Goal: Entertainment & Leisure: Consume media (video, audio)

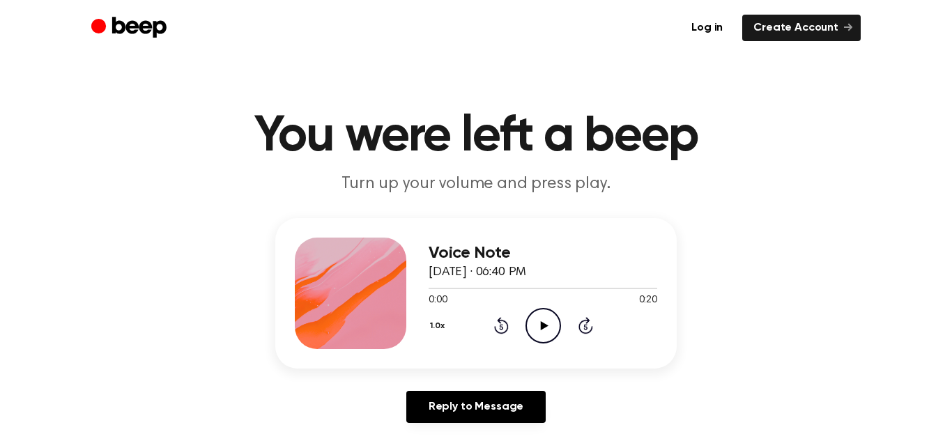
click at [539, 318] on icon "Play Audio" at bounding box center [543, 326] width 36 height 36
click at [143, 232] on div "Voice Note [DATE] · 06:40 PM 0:16 0:20 Your browser does not support the [objec…" at bounding box center [476, 326] width 918 height 216
click at [501, 327] on icon "Rewind 5 seconds" at bounding box center [500, 325] width 15 height 18
click at [502, 327] on icon "Rewind 5 seconds" at bounding box center [500, 325] width 15 height 18
click at [504, 327] on icon "Rewind 5 seconds" at bounding box center [500, 325] width 15 height 18
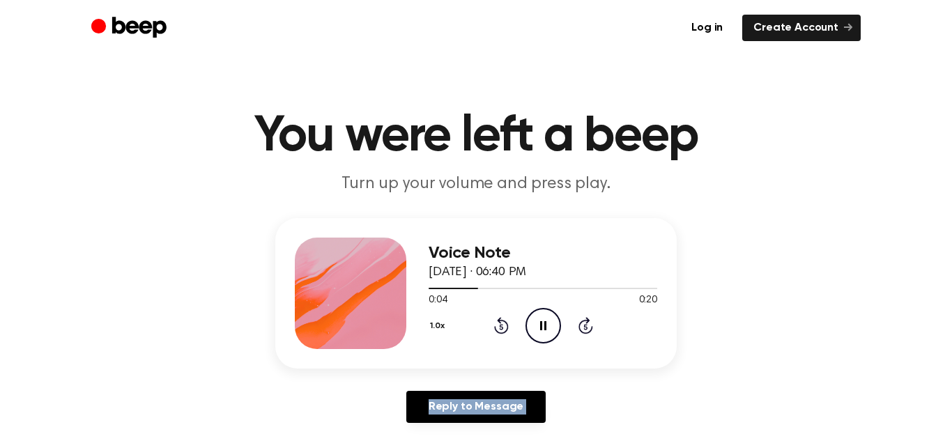
click at [504, 327] on icon "Rewind 5 seconds" at bounding box center [500, 325] width 15 height 18
click at [503, 327] on icon "Rewind 5 seconds" at bounding box center [500, 325] width 15 height 18
click at [534, 329] on icon "Play Audio" at bounding box center [543, 326] width 36 height 36
click at [0, 245] on main "You were left a beep Turn up your volume and press play. Voice Note August 19, …" at bounding box center [476, 429] width 952 height 859
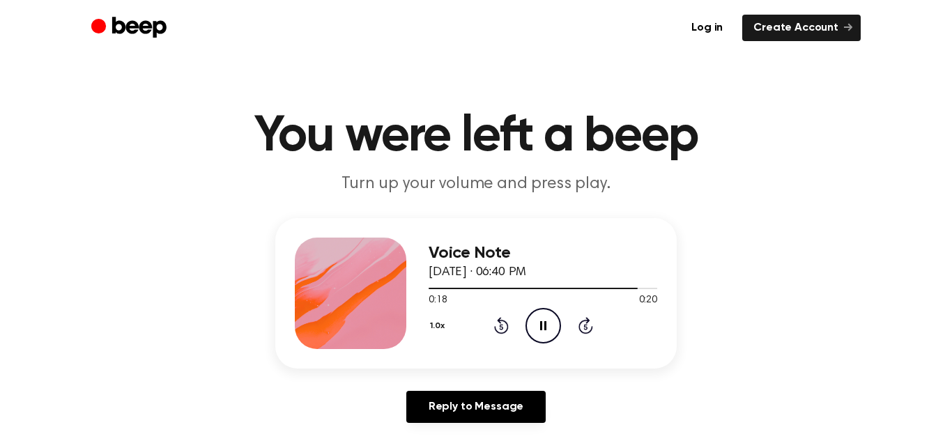
click at [500, 327] on icon at bounding box center [500, 328] width 3 height 6
click at [502, 325] on icon at bounding box center [500, 328] width 3 height 6
drag, startPoint x: 506, startPoint y: 319, endPoint x: 538, endPoint y: 298, distance: 37.7
click at [509, 318] on div "1.0x Rewind 5 seconds Pause Audio Skip 5 seconds" at bounding box center [542, 326] width 228 height 36
drag, startPoint x: 534, startPoint y: 314, endPoint x: 545, endPoint y: 297, distance: 20.5
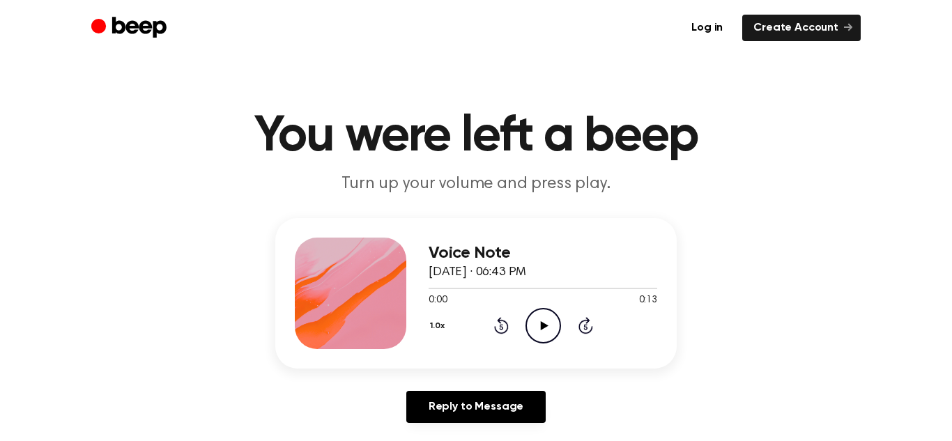
click at [536, 313] on icon "Play Audio" at bounding box center [543, 326] width 36 height 36
click at [536, 318] on icon "Play Audio" at bounding box center [543, 326] width 36 height 36
click at [537, 329] on icon "Play Audio" at bounding box center [543, 326] width 36 height 36
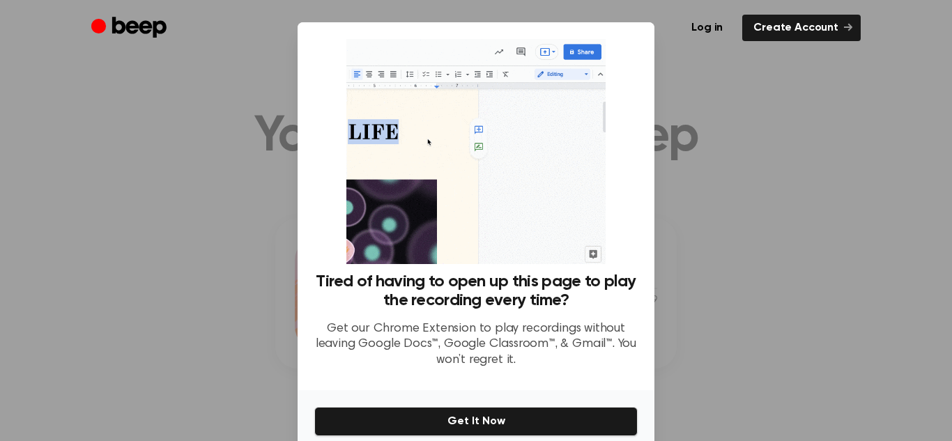
click at [812, 162] on div at bounding box center [476, 220] width 952 height 441
click at [783, 367] on div at bounding box center [476, 220] width 952 height 441
click at [800, 341] on div at bounding box center [476, 220] width 952 height 441
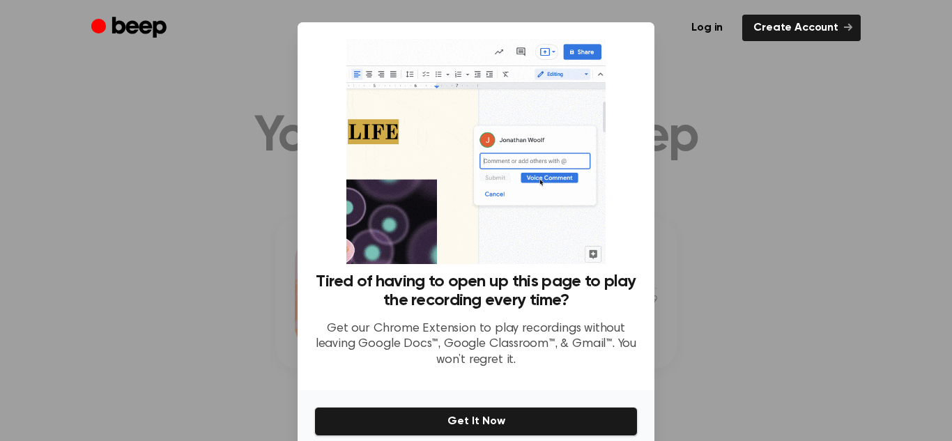
click at [800, 341] on div at bounding box center [476, 220] width 952 height 441
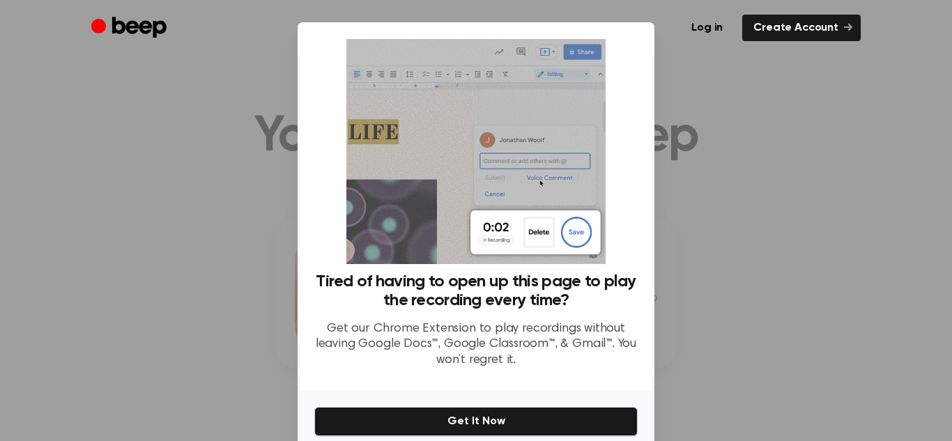
click at [800, 341] on div at bounding box center [476, 220] width 952 height 441
click at [86, 100] on div at bounding box center [476, 220] width 952 height 441
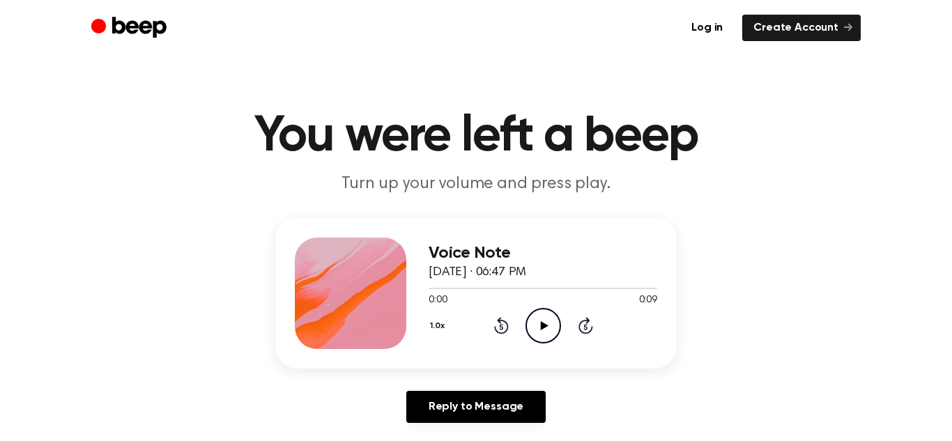
click at [543, 316] on icon "Play Audio" at bounding box center [543, 326] width 36 height 36
click at [549, 323] on icon "Play Audio" at bounding box center [543, 326] width 36 height 36
click at [534, 314] on icon "Play Audio" at bounding box center [543, 326] width 36 height 36
click at [548, 321] on icon "Play Audio" at bounding box center [543, 326] width 36 height 36
click at [542, 322] on icon at bounding box center [544, 325] width 8 height 9
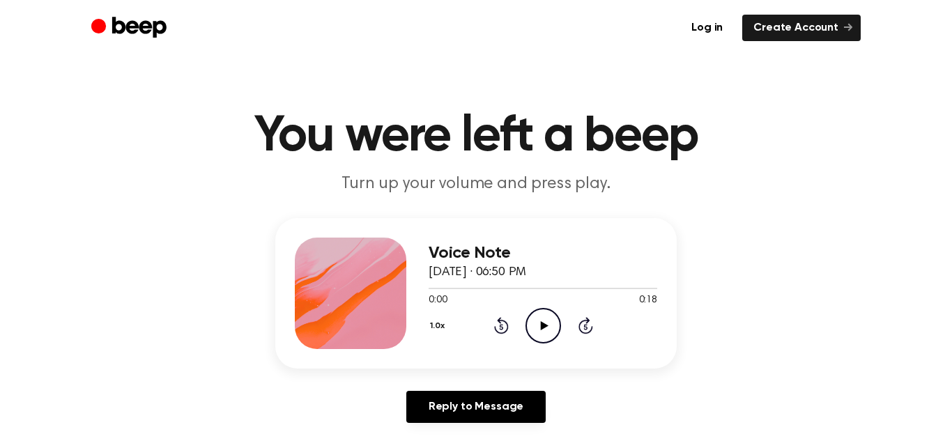
click at [548, 322] on icon "Play Audio" at bounding box center [543, 326] width 36 height 36
click at [530, 329] on icon "Play Audio" at bounding box center [543, 326] width 36 height 36
click at [555, 329] on icon "Pause Audio" at bounding box center [543, 326] width 36 height 36
click at [546, 339] on icon "Play Audio" at bounding box center [543, 326] width 36 height 36
click at [537, 324] on icon "Play Audio" at bounding box center [543, 326] width 36 height 36
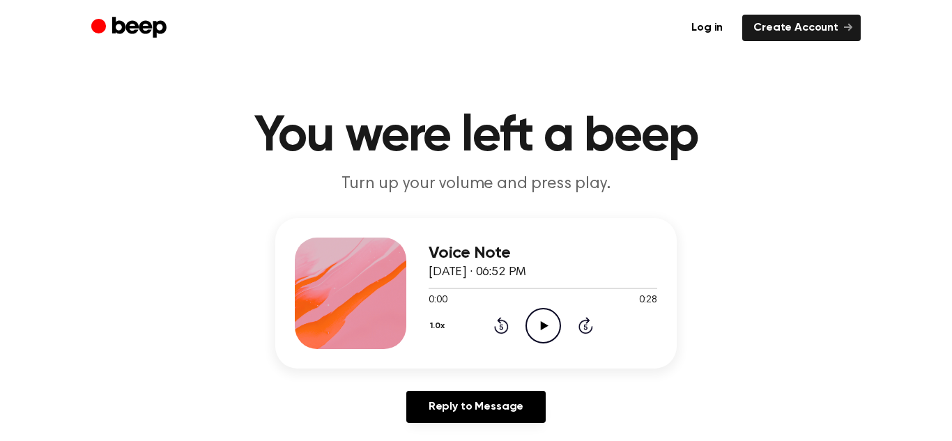
click at [548, 332] on icon "Play Audio" at bounding box center [543, 326] width 36 height 36
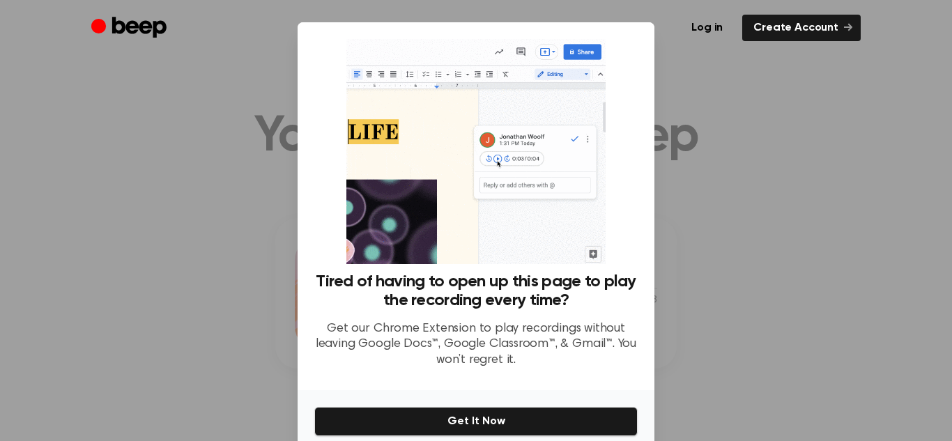
click at [189, 144] on div at bounding box center [476, 220] width 952 height 441
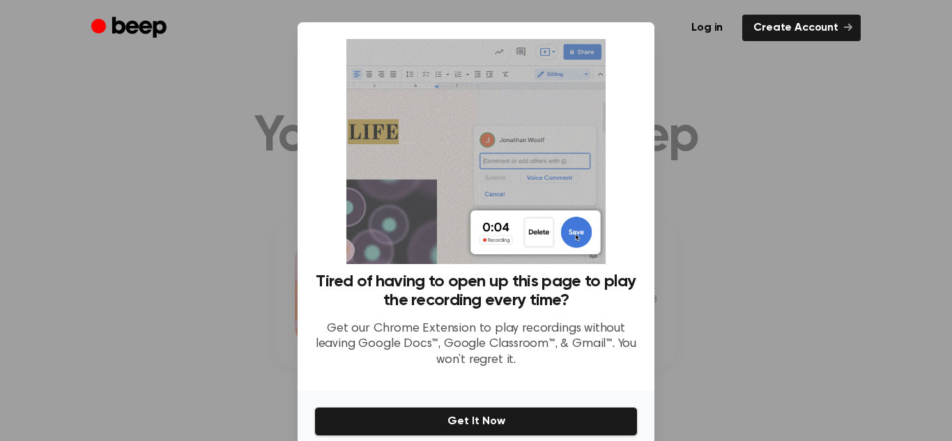
click at [166, 69] on div at bounding box center [476, 220] width 952 height 441
click at [171, 93] on div at bounding box center [476, 220] width 952 height 441
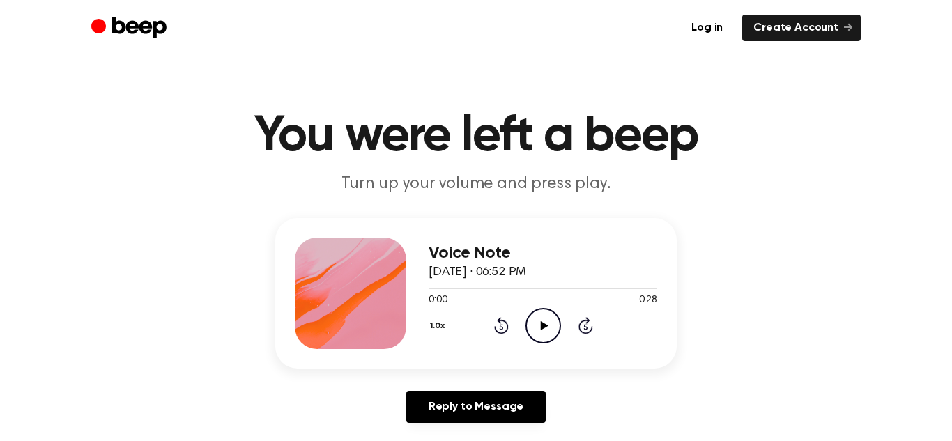
click at [548, 321] on icon "Play Audio" at bounding box center [543, 326] width 36 height 36
click at [538, 323] on icon "Play Audio" at bounding box center [543, 326] width 36 height 36
click at [546, 334] on icon "Play Audio" at bounding box center [543, 326] width 36 height 36
drag, startPoint x: 557, startPoint y: 334, endPoint x: 561, endPoint y: 304, distance: 30.3
click at [559, 325] on icon "Play Audio" at bounding box center [543, 326] width 36 height 36
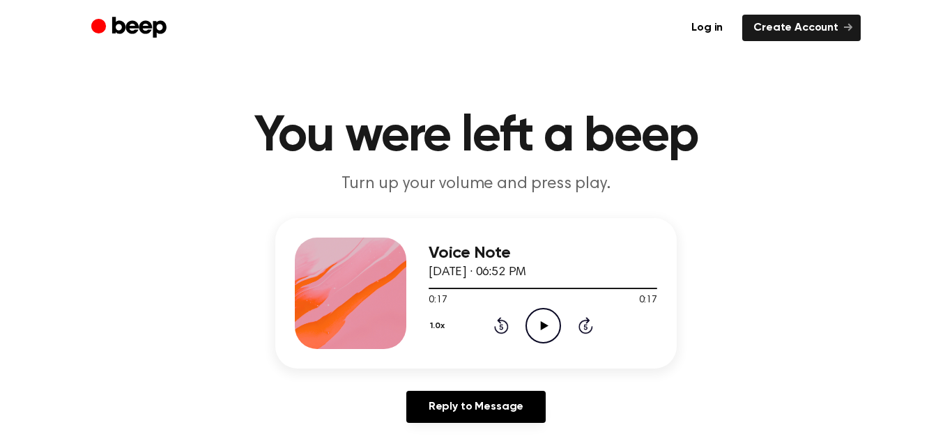
drag, startPoint x: 519, startPoint y: 315, endPoint x: 543, endPoint y: 311, distance: 24.1
click at [521, 313] on div "1.0x Rewind 5 seconds Play Audio Skip 5 seconds" at bounding box center [542, 326] width 228 height 36
click at [547, 318] on icon "Play Audio" at bounding box center [543, 326] width 36 height 36
click at [546, 329] on icon "Play Audio" at bounding box center [543, 326] width 36 height 36
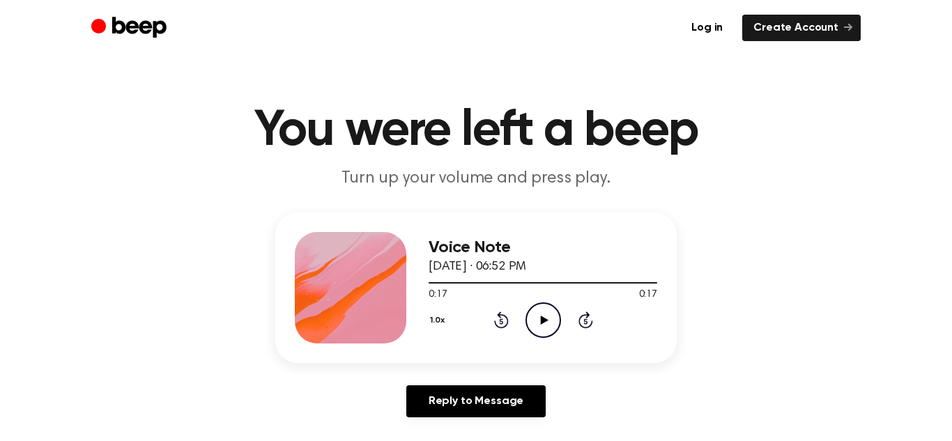
scroll to position [7, 0]
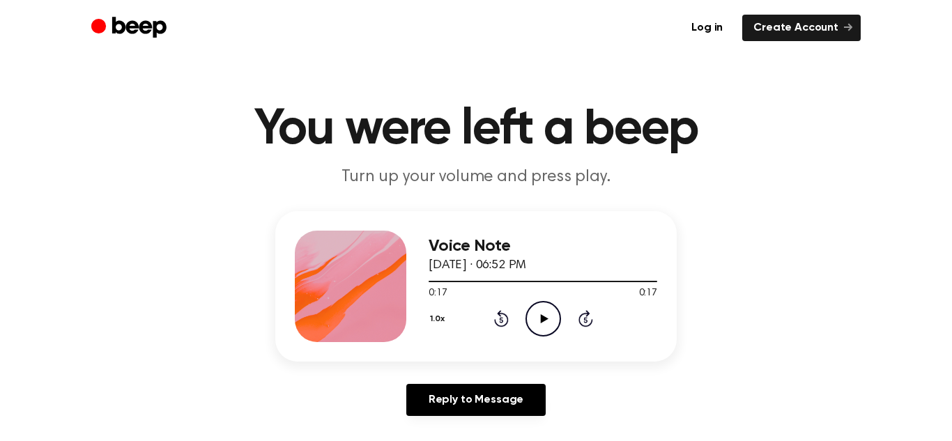
click at [543, 323] on icon "Play Audio" at bounding box center [543, 319] width 36 height 36
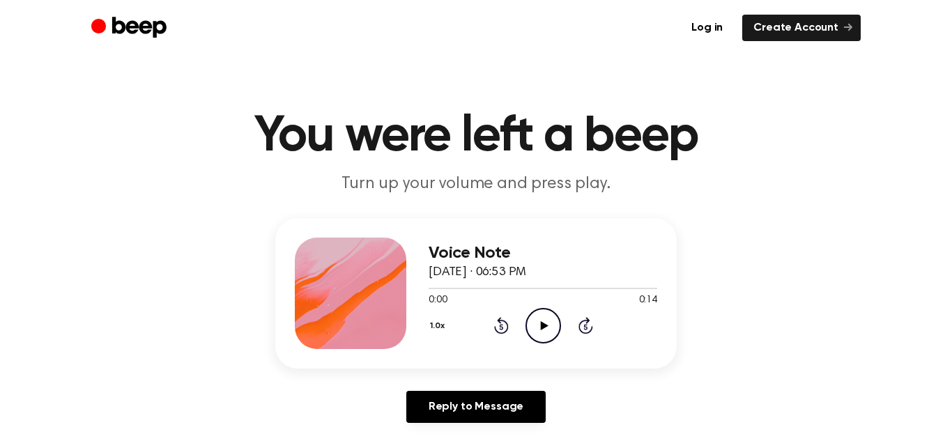
drag, startPoint x: 554, startPoint y: 320, endPoint x: 550, endPoint y: 279, distance: 41.4
click at [556, 318] on icon "Play Audio" at bounding box center [543, 326] width 36 height 36
drag, startPoint x: 536, startPoint y: 328, endPoint x: 545, endPoint y: 247, distance: 82.1
click at [536, 327] on icon "Play Audio" at bounding box center [543, 326] width 36 height 36
drag, startPoint x: 550, startPoint y: 316, endPoint x: 541, endPoint y: 304, distance: 14.9
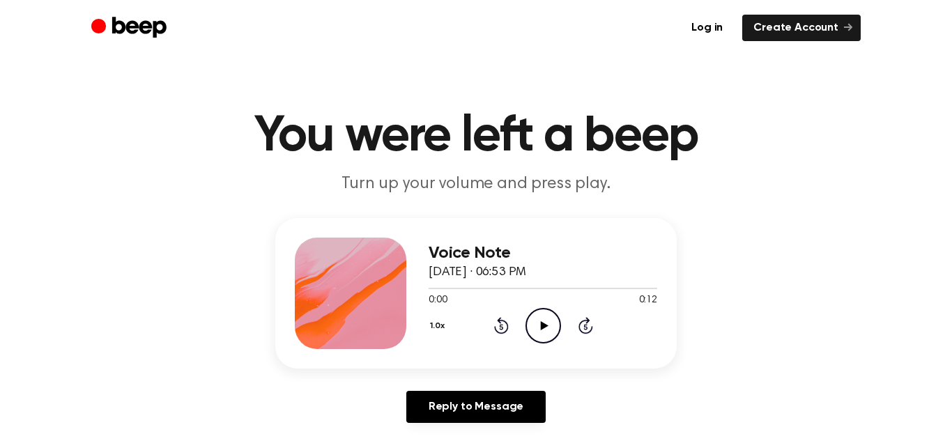
click at [550, 316] on icon "Play Audio" at bounding box center [543, 326] width 36 height 36
click at [545, 313] on icon "Play Audio" at bounding box center [543, 326] width 36 height 36
